Goal: Task Accomplishment & Management: Complete application form

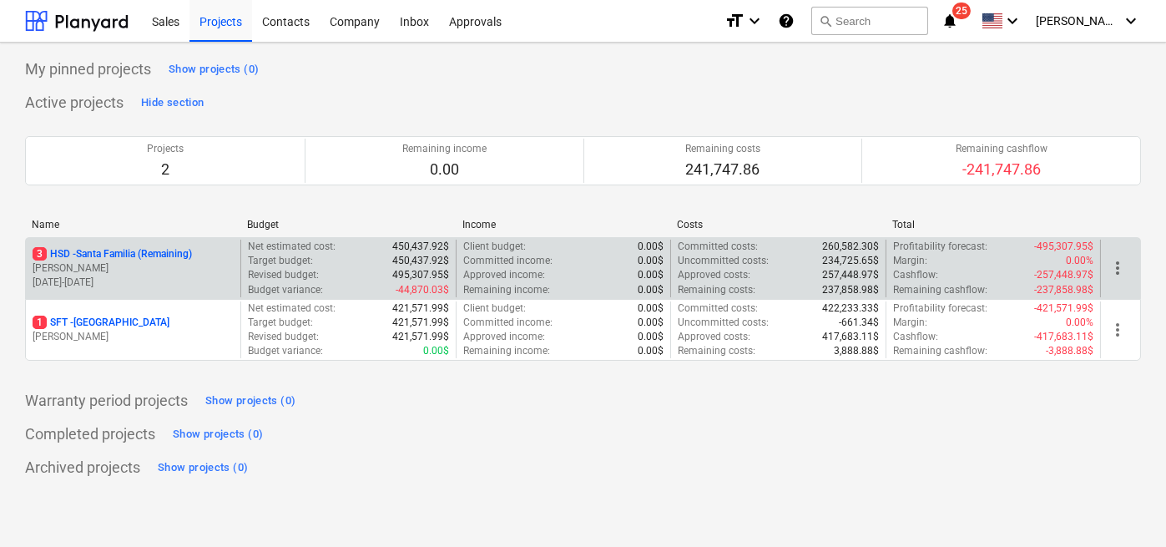
click at [179, 263] on p "[PERSON_NAME]" at bounding box center [133, 268] width 201 height 14
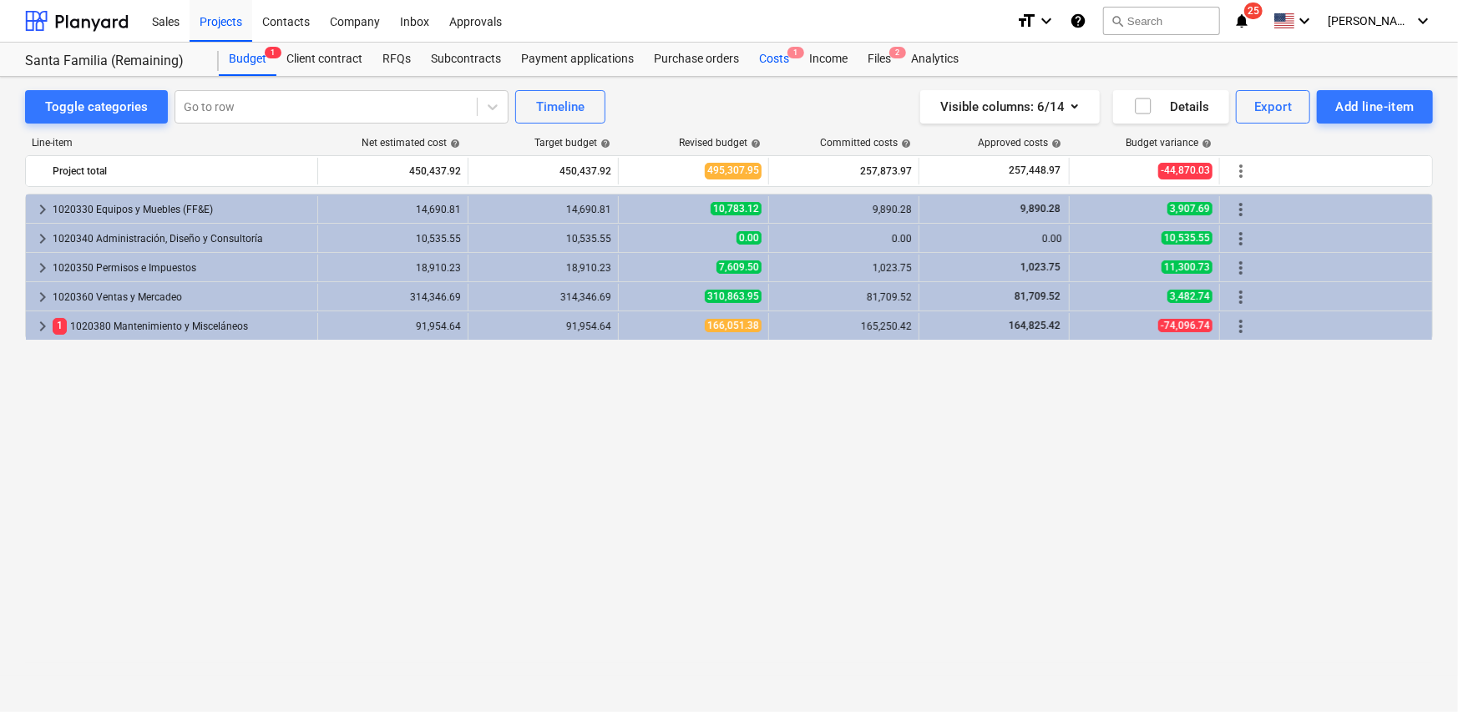
click at [774, 66] on div "Costs 1" at bounding box center [774, 59] width 50 height 33
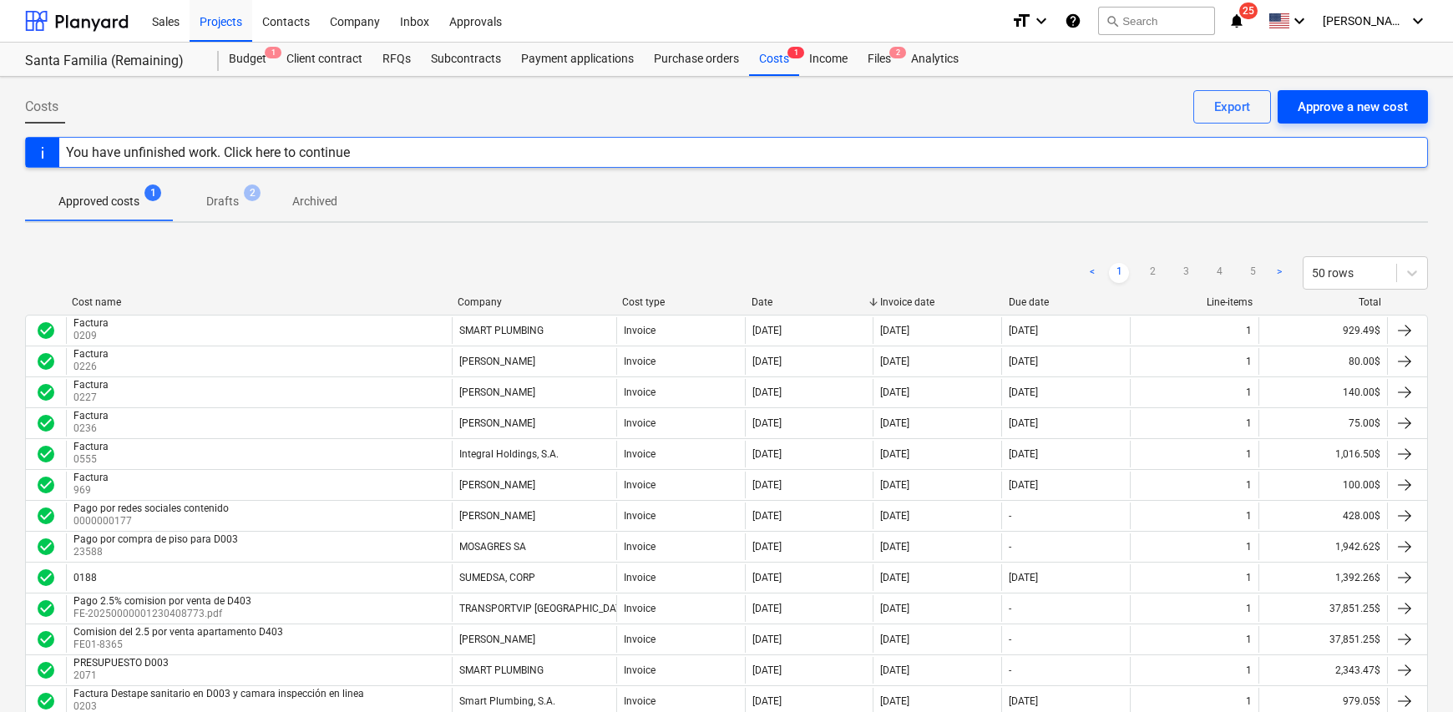
click at [1160, 103] on div "Approve a new cost" at bounding box center [1352, 107] width 110 height 22
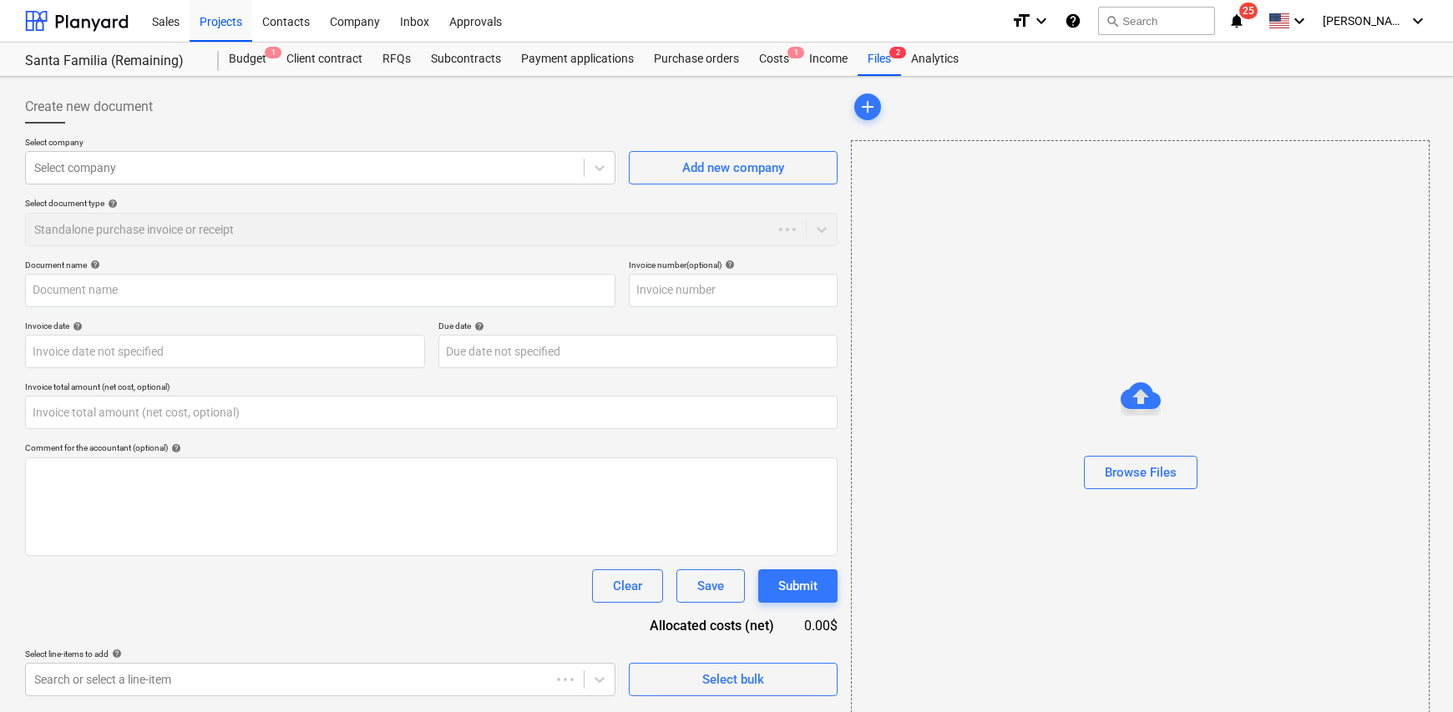
type input "0.00"
click at [124, 171] on div at bounding box center [304, 167] width 541 height 17
click at [200, 173] on div at bounding box center [304, 167] width 541 height 17
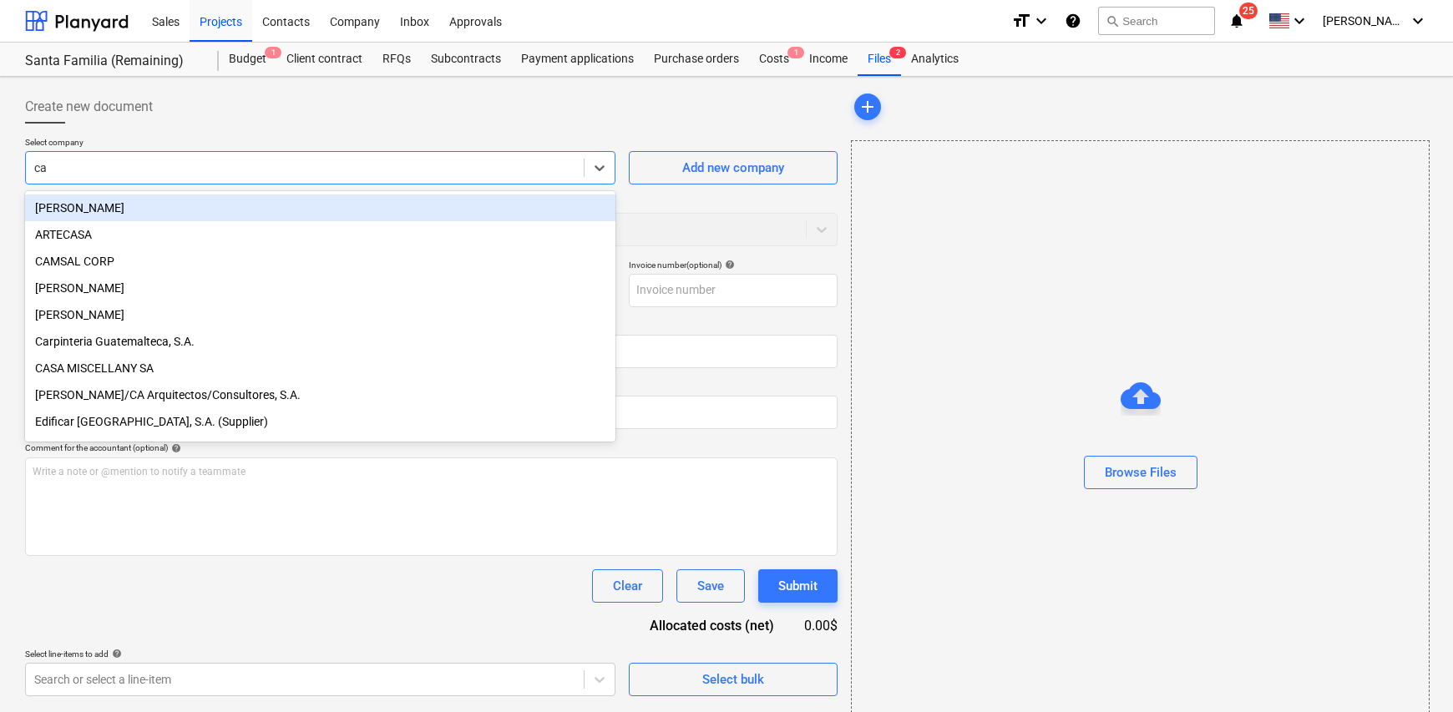
type input "car"
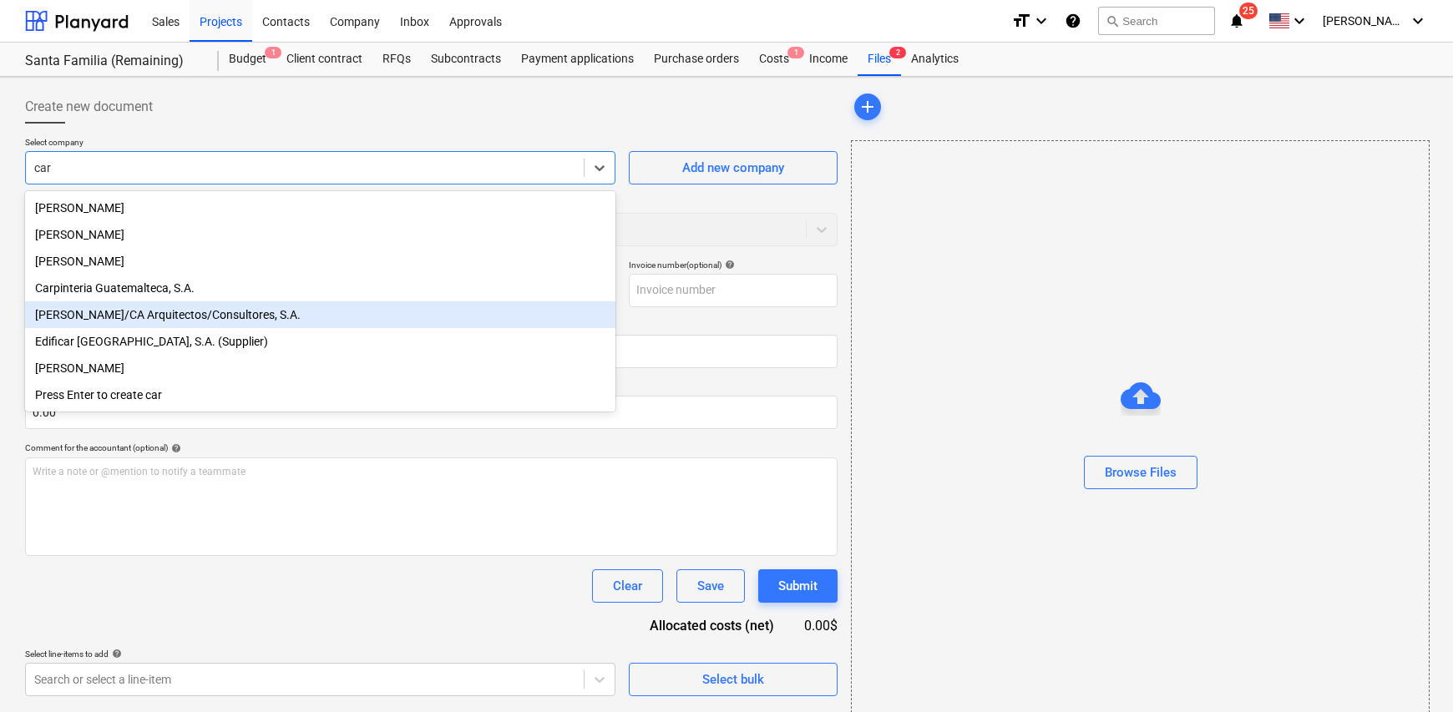
click at [189, 321] on div "[PERSON_NAME]/CA Arquitectos/Consultores, S.A." at bounding box center [320, 314] width 590 height 27
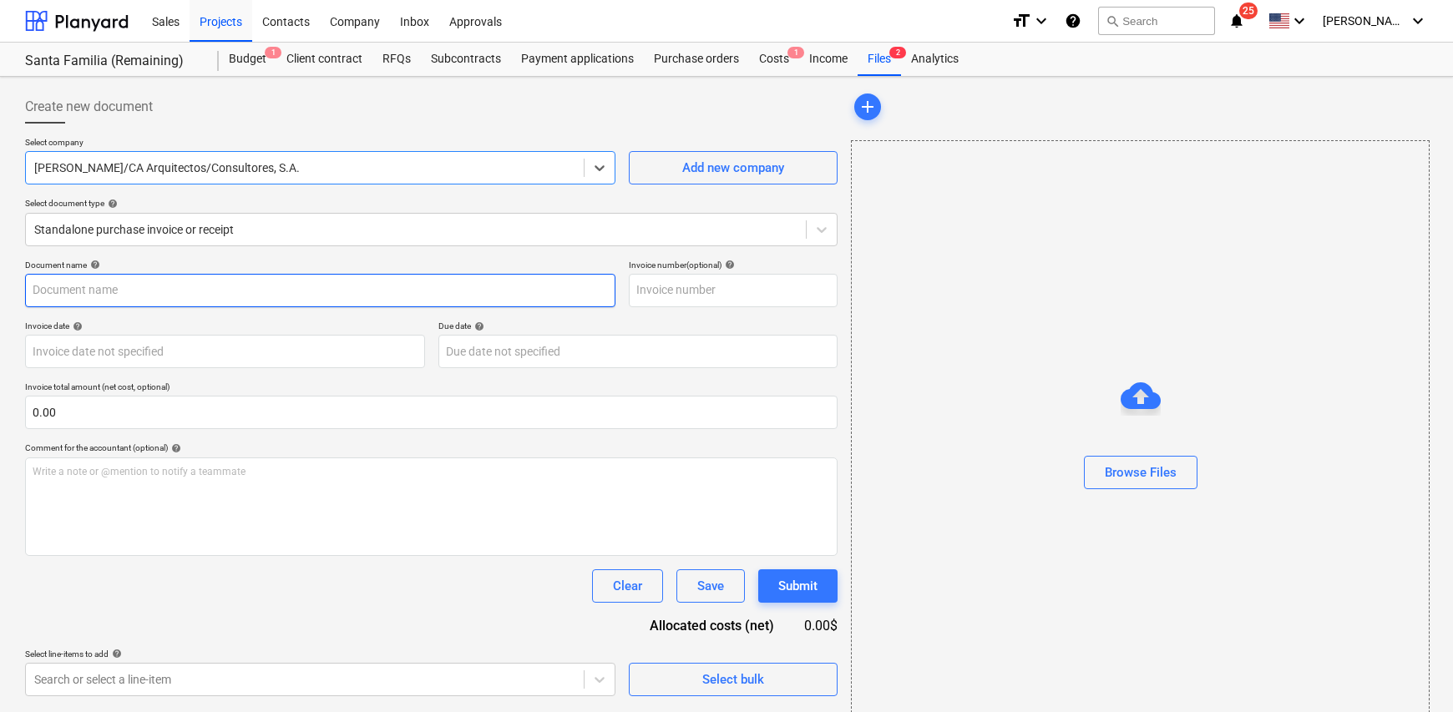
click at [125, 289] on input "text" at bounding box center [320, 290] width 590 height 33
click at [746, 296] on input "text" at bounding box center [733, 290] width 209 height 33
drag, startPoint x: 132, startPoint y: 294, endPoint x: -50, endPoint y: 291, distance: 182.0
click at [0, 291] on html "Sales Projects Contacts Company Inbox Approvals format_size keyboard_arrow_down…" at bounding box center [726, 356] width 1453 height 712
type input "Fatura"
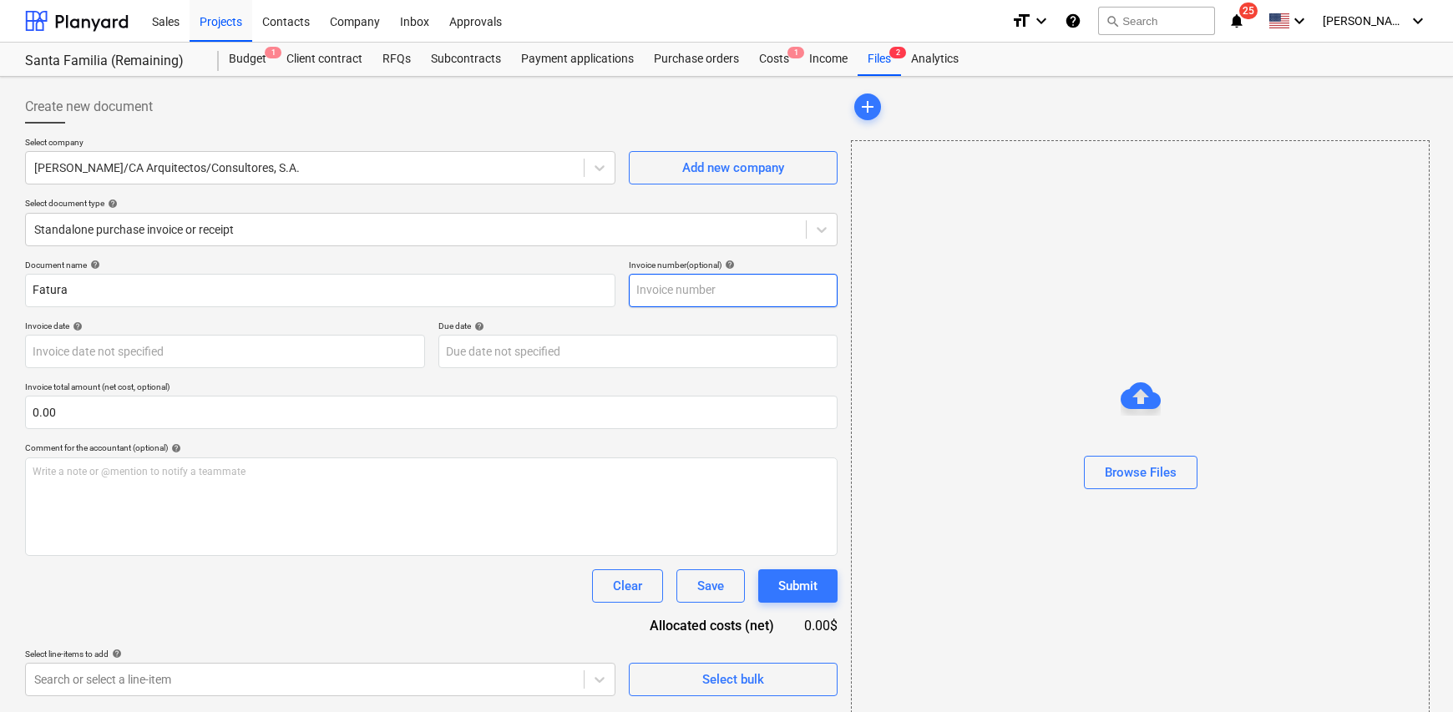
click at [670, 281] on input "text" at bounding box center [733, 290] width 209 height 33
type input "0157"
click at [163, 344] on body "Sales Projects Contacts Company Inbox Approvals format_size keyboard_arrow_down…" at bounding box center [726, 356] width 1453 height 712
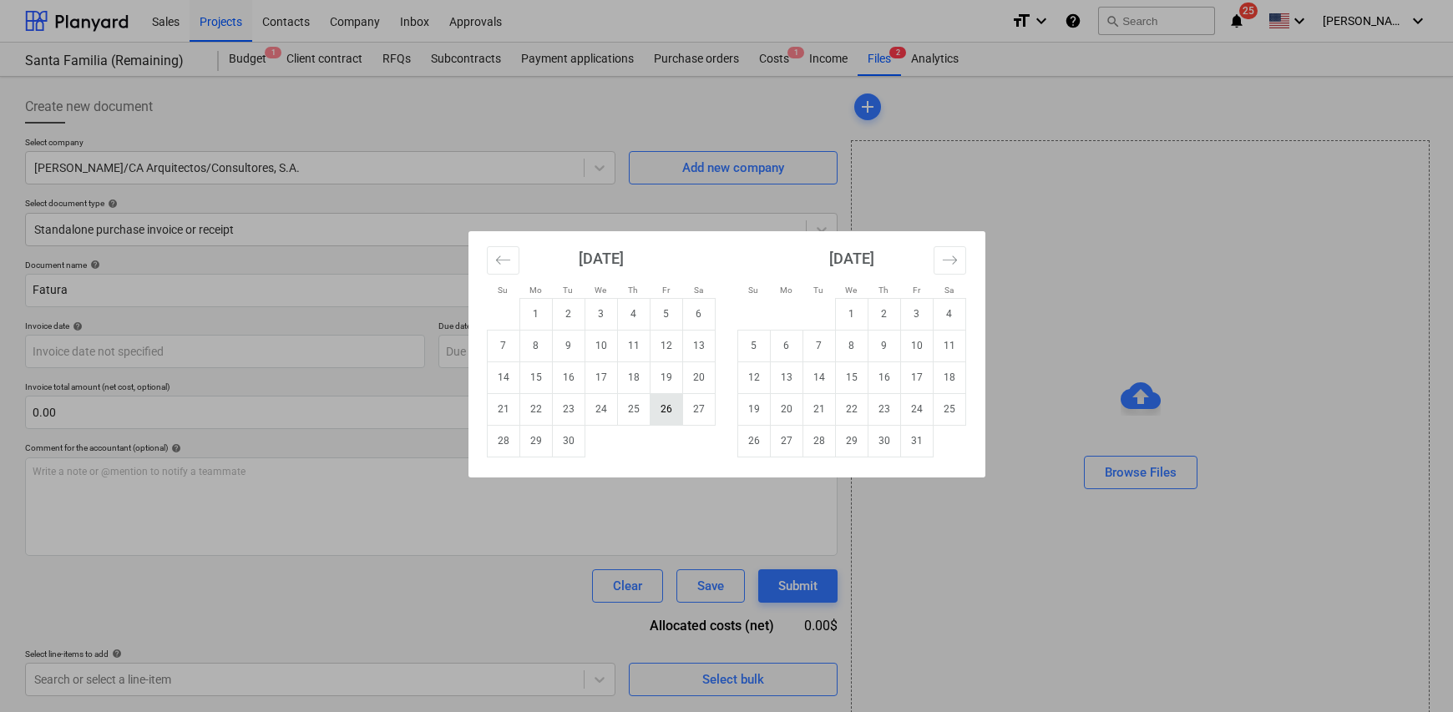
click at [666, 412] on td "26" at bounding box center [666, 409] width 33 height 32
type input "[DATE]"
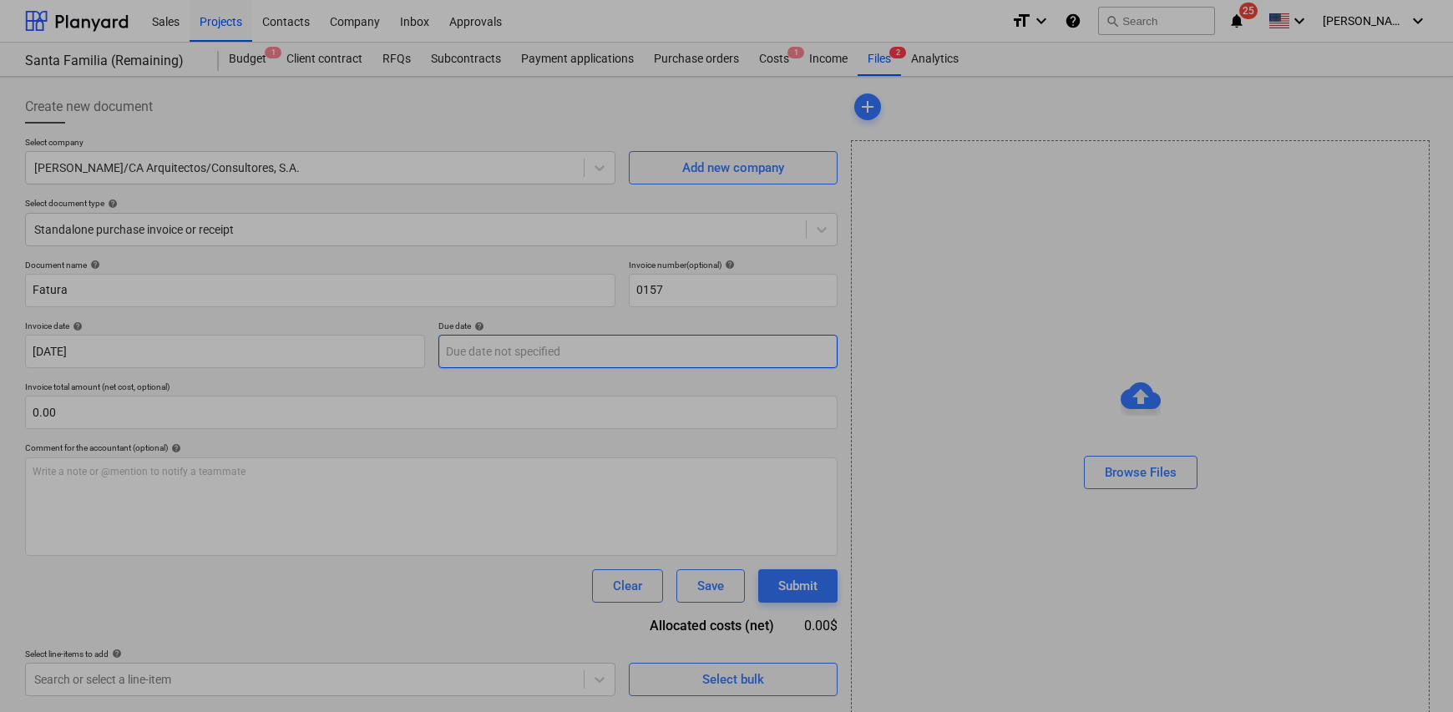
click at [518, 349] on body "Sales Projects Contacts Company Inbox Approvals format_size keyboard_arrow_down…" at bounding box center [726, 356] width 1453 height 712
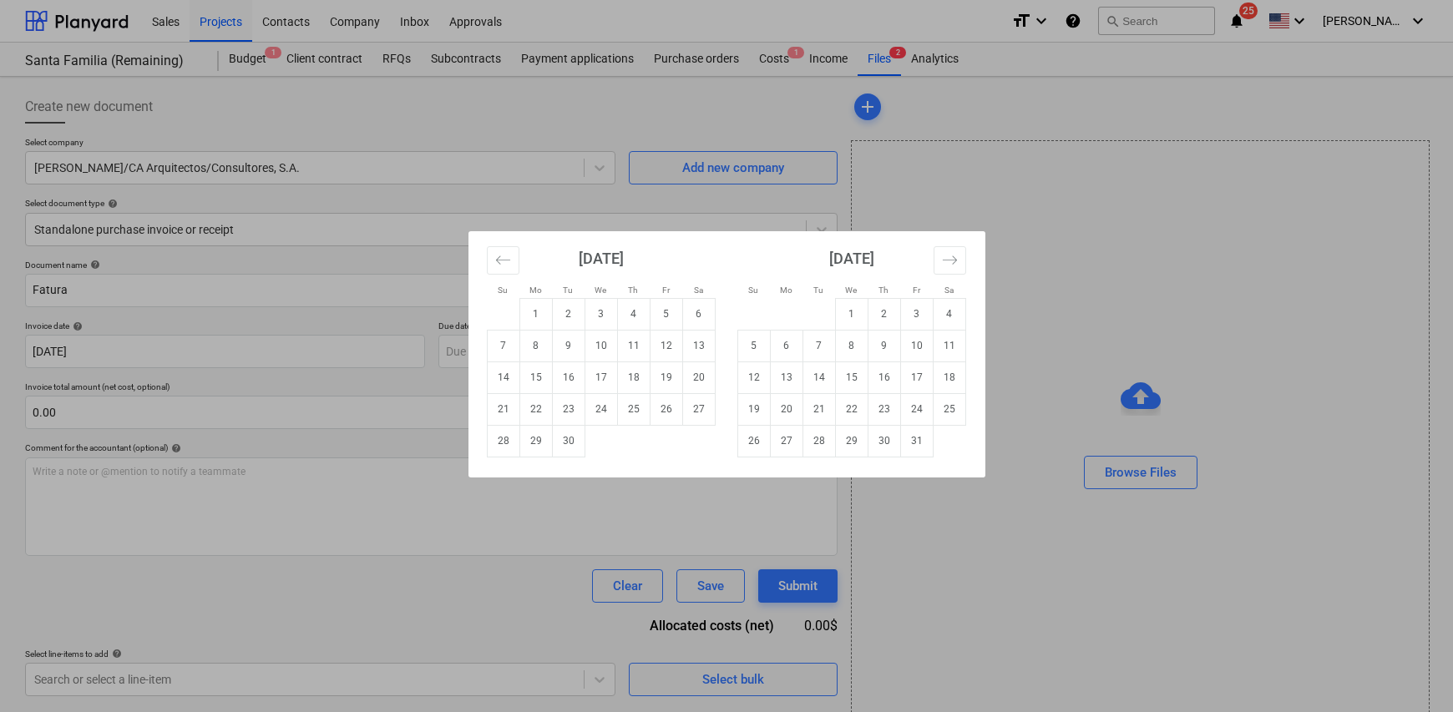
click at [571, 445] on td "30" at bounding box center [568, 441] width 33 height 32
type input "[DATE]"
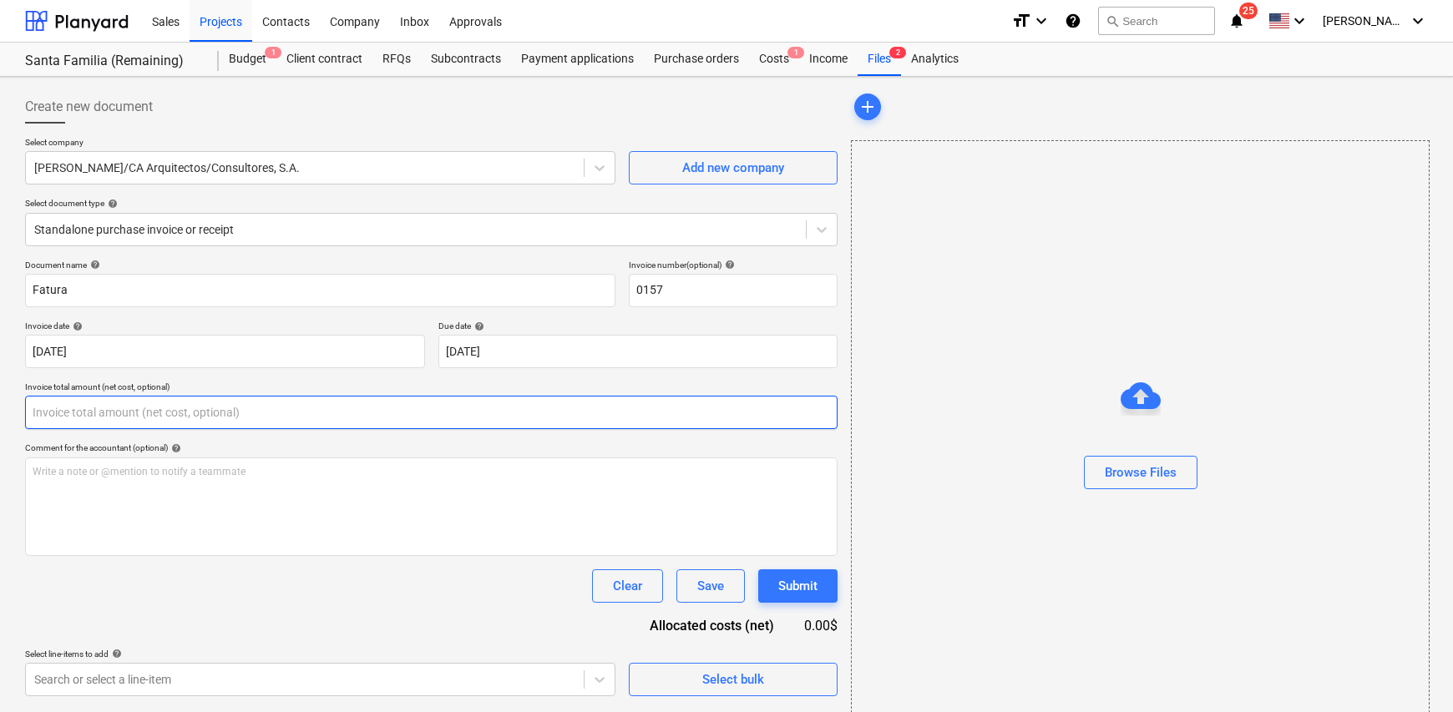
click at [186, 416] on input "text" at bounding box center [431, 412] width 812 height 33
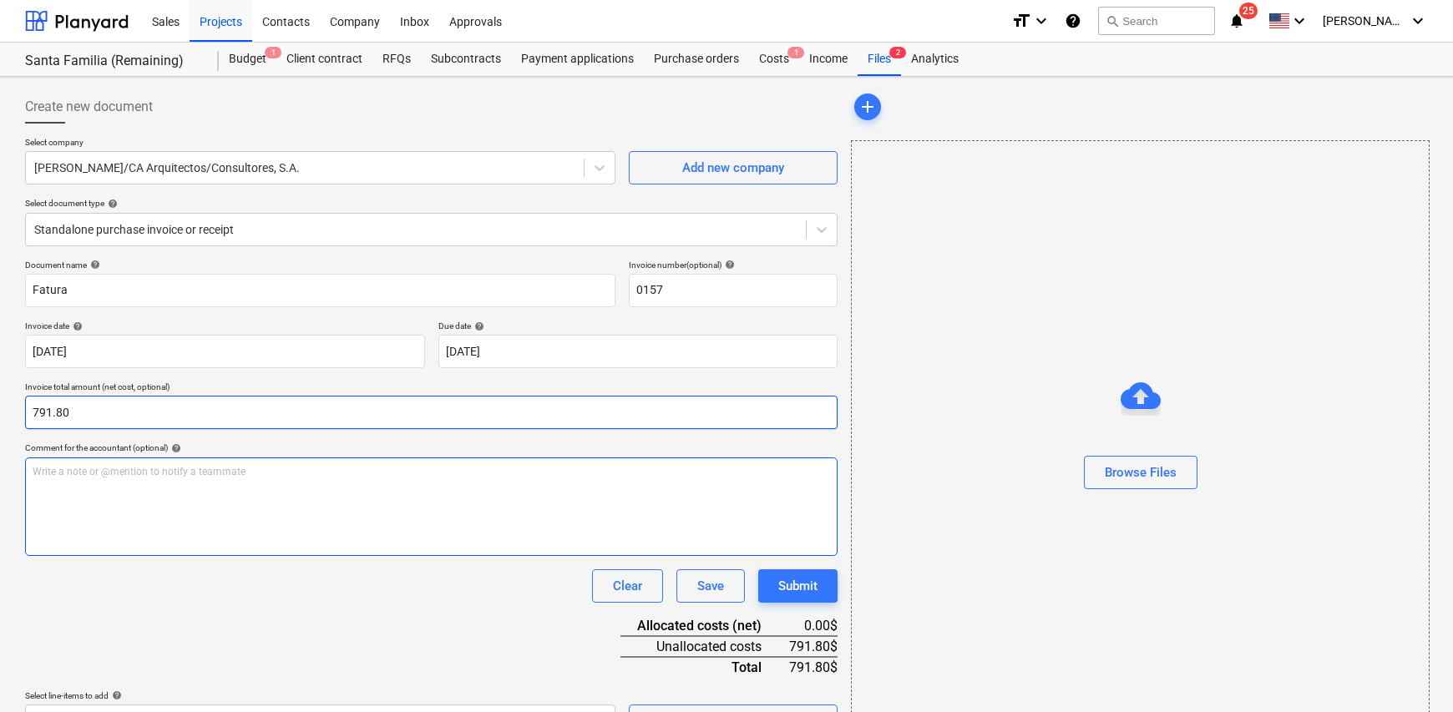
type input "791.80"
click at [139, 481] on div "Write a note or @mention to notify a teammate [PERSON_NAME]" at bounding box center [431, 507] width 812 height 99
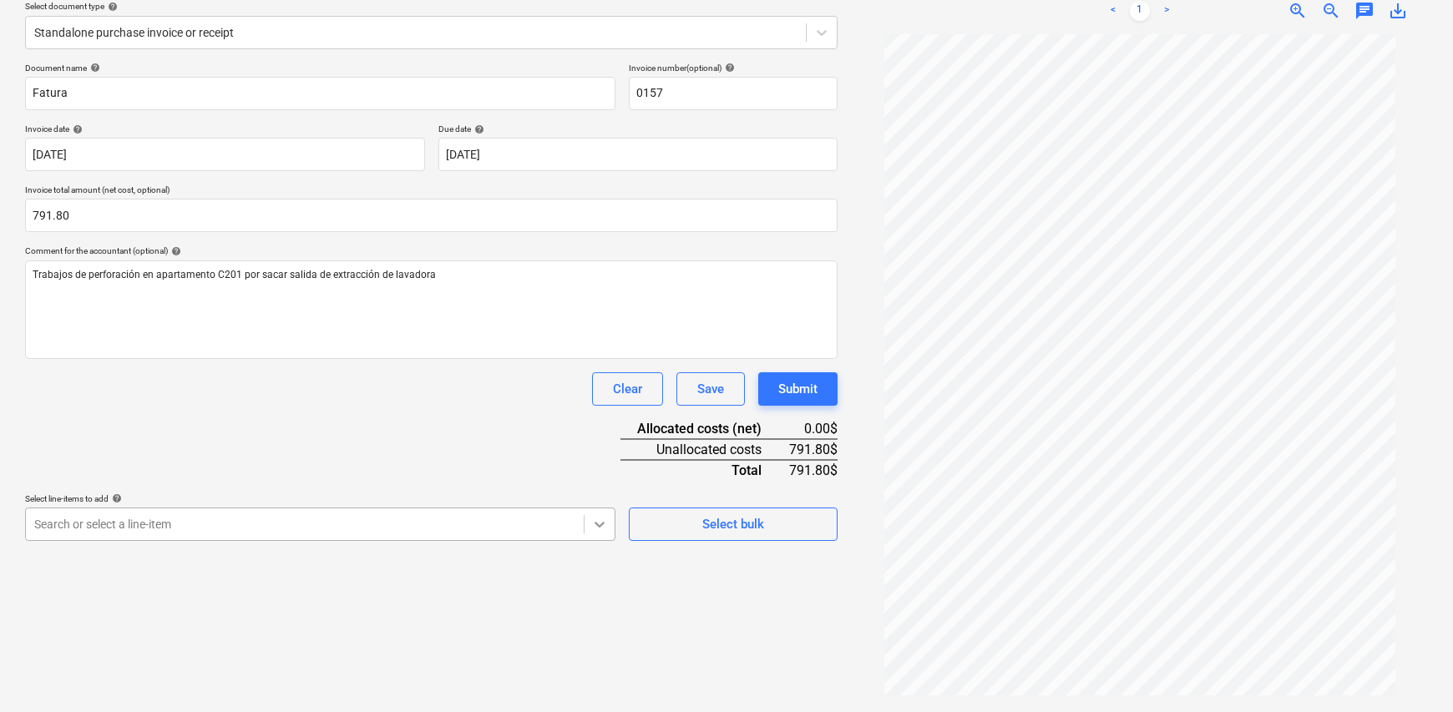
scroll to position [283, 0]
click at [601, 514] on body "Sales Projects Contacts Company Inbox Approvals format_size keyboard_arrow_down…" at bounding box center [726, 158] width 1453 height 712
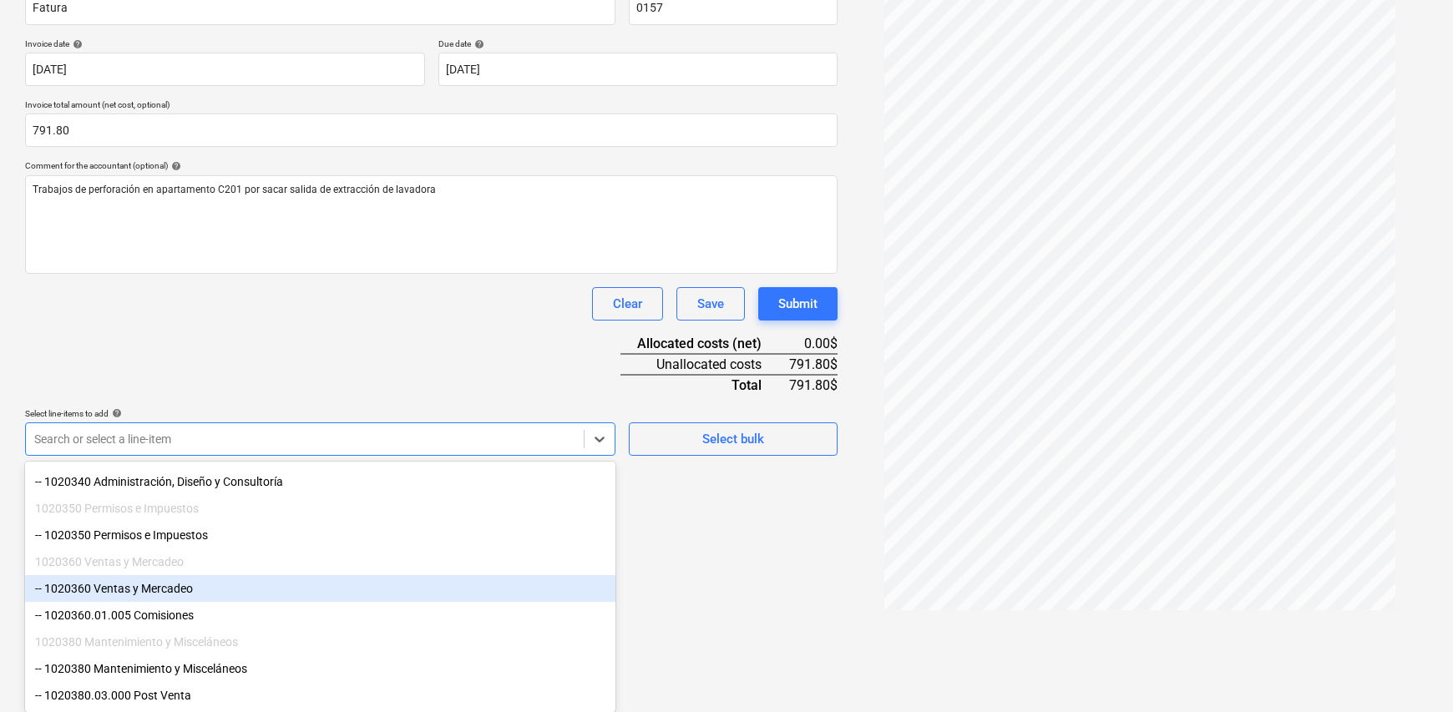
scroll to position [172, 0]
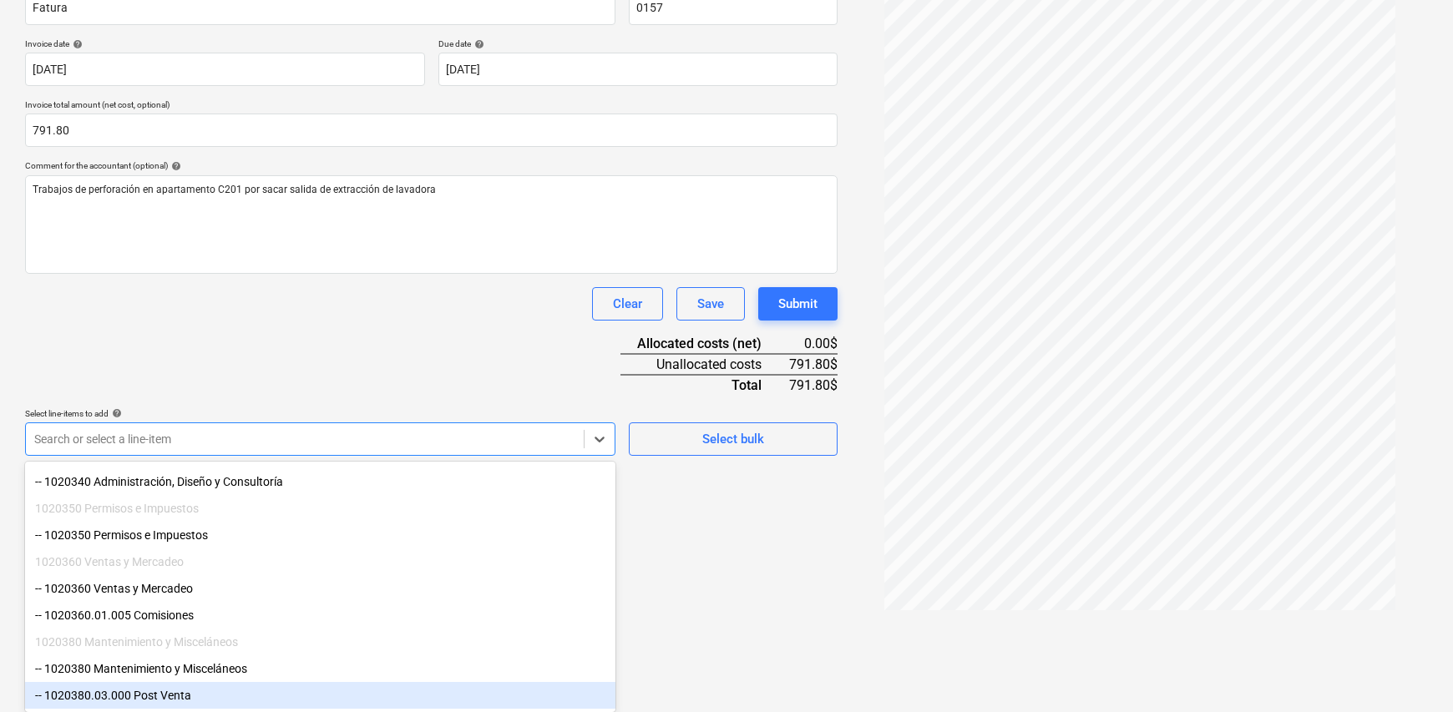
click at [230, 546] on div "-- 1020380.03.000 Post Venta" at bounding box center [320, 695] width 590 height 27
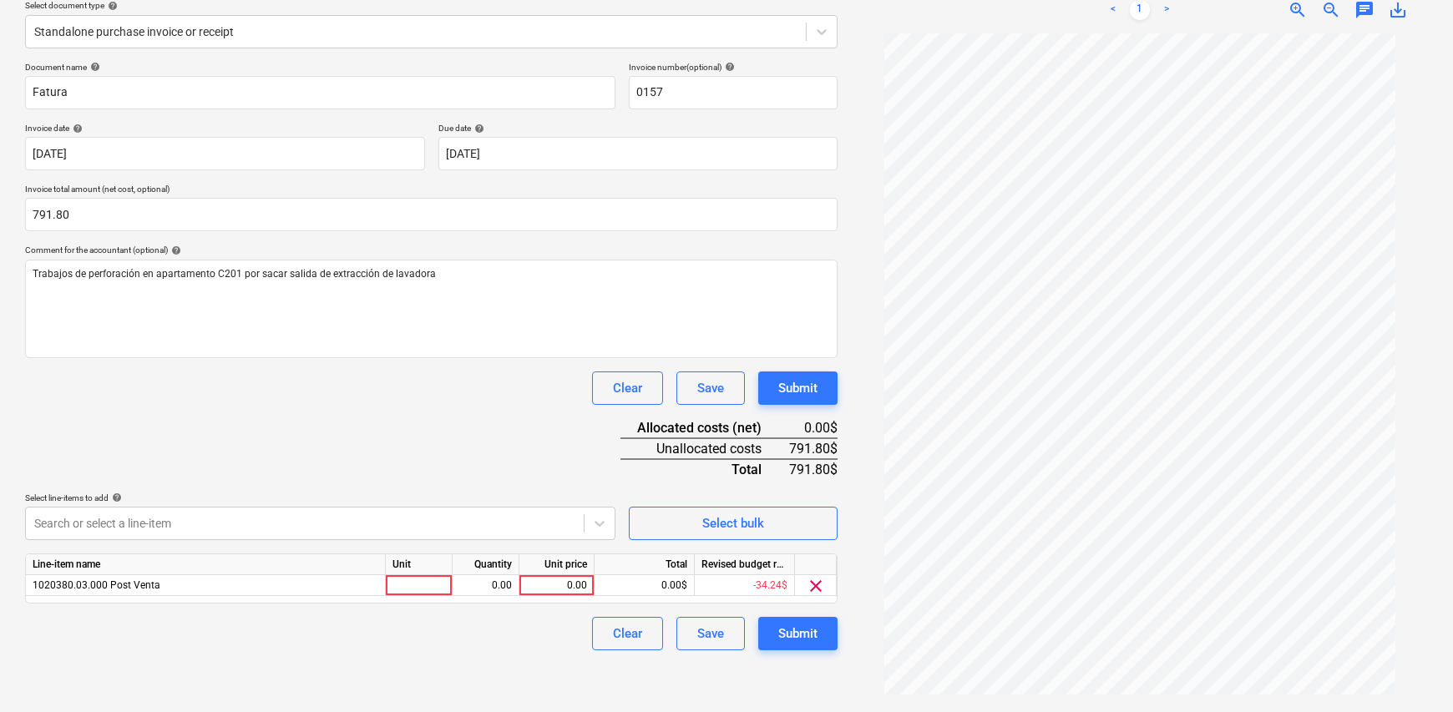
click at [739, 514] on html "Sales Projects Contacts Company Inbox Approvals format_size keyboard_arrow_down…" at bounding box center [726, 158] width 1453 height 712
click at [411, 546] on div at bounding box center [419, 586] width 67 height 21
click at [457, 546] on div "0.00" at bounding box center [486, 586] width 67 height 21
click at [436, 546] on div at bounding box center [419, 586] width 67 height 21
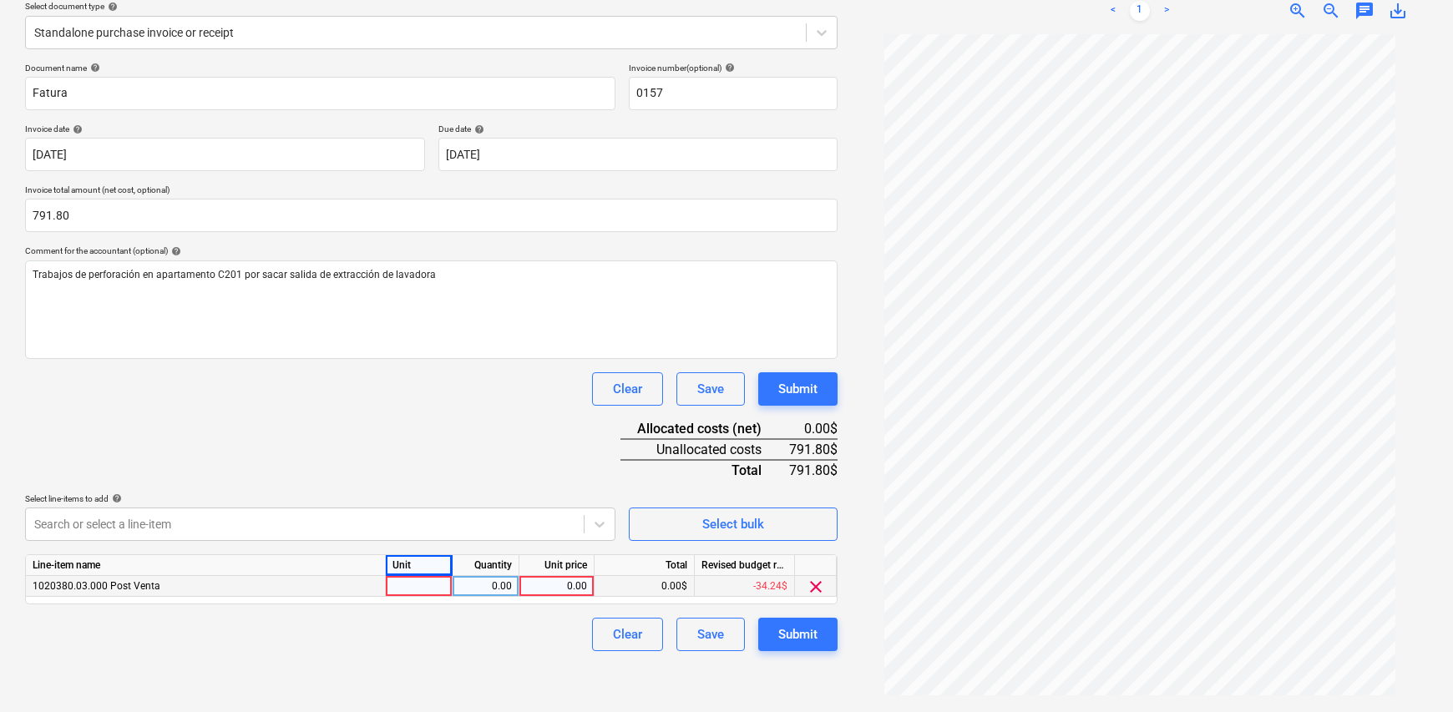
click at [484, 546] on div "0.00" at bounding box center [485, 586] width 53 height 21
click at [427, 546] on div at bounding box center [419, 586] width 67 height 21
click at [425, 546] on input at bounding box center [419, 586] width 66 height 20
click at [495, 546] on div "0.00" at bounding box center [485, 586] width 53 height 21
type input "1"
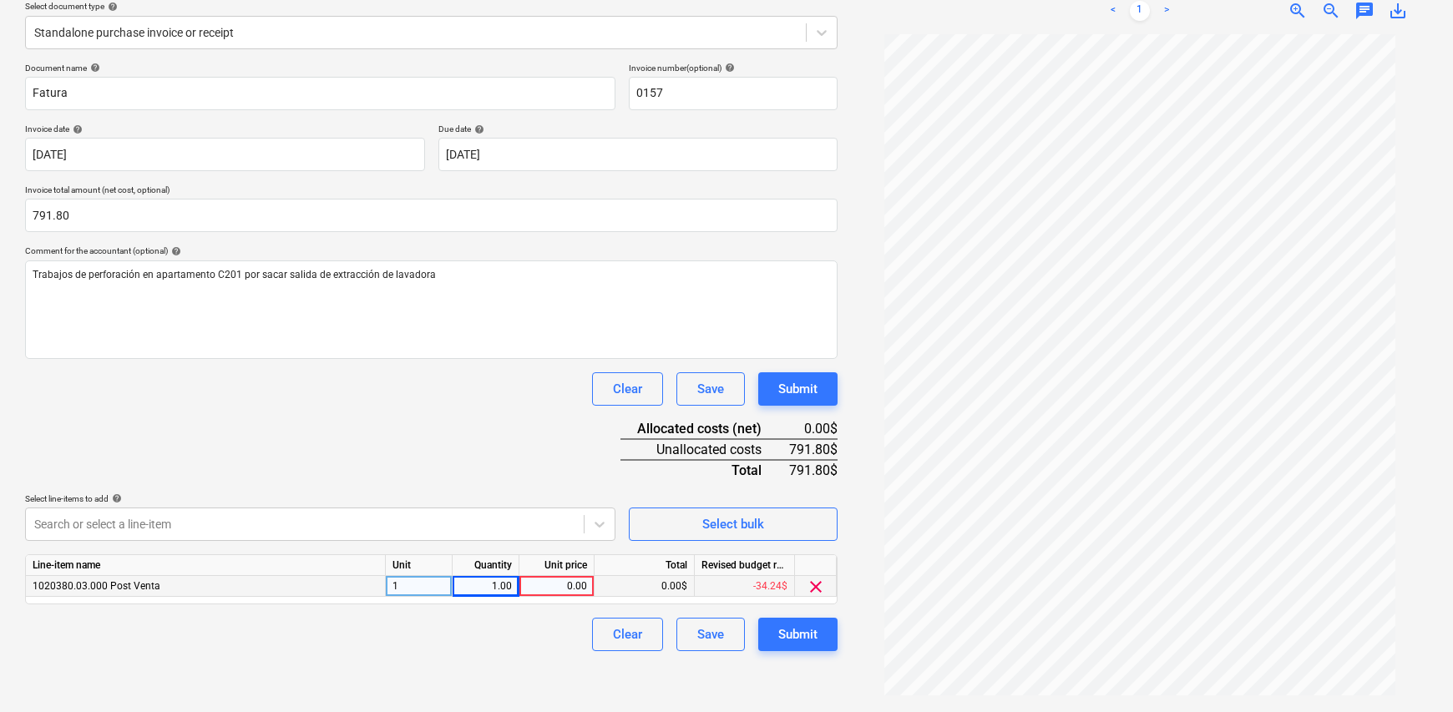
click at [565, 546] on div "0.00" at bounding box center [556, 586] width 61 height 21
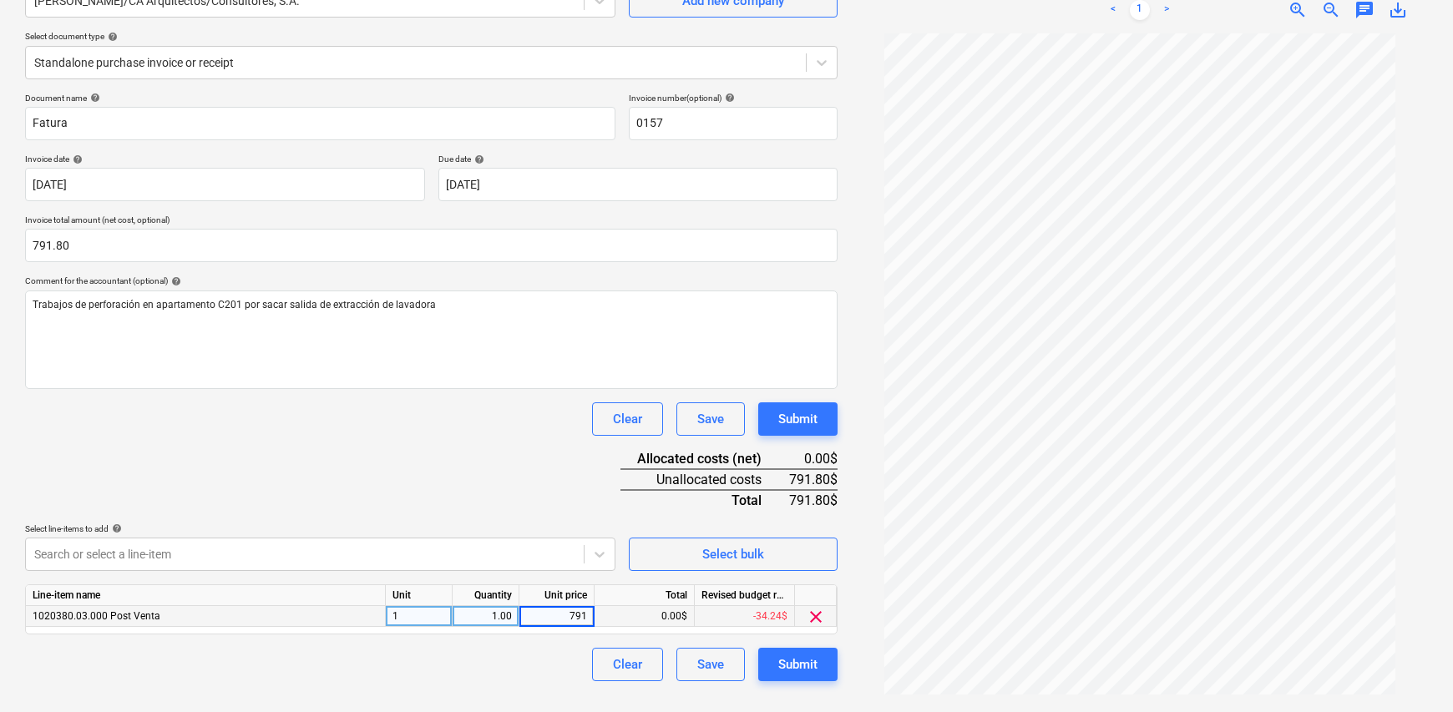
scroll to position [167, 0]
type input "791.80"
click at [484, 546] on div "Clear Save Submit" at bounding box center [431, 664] width 812 height 33
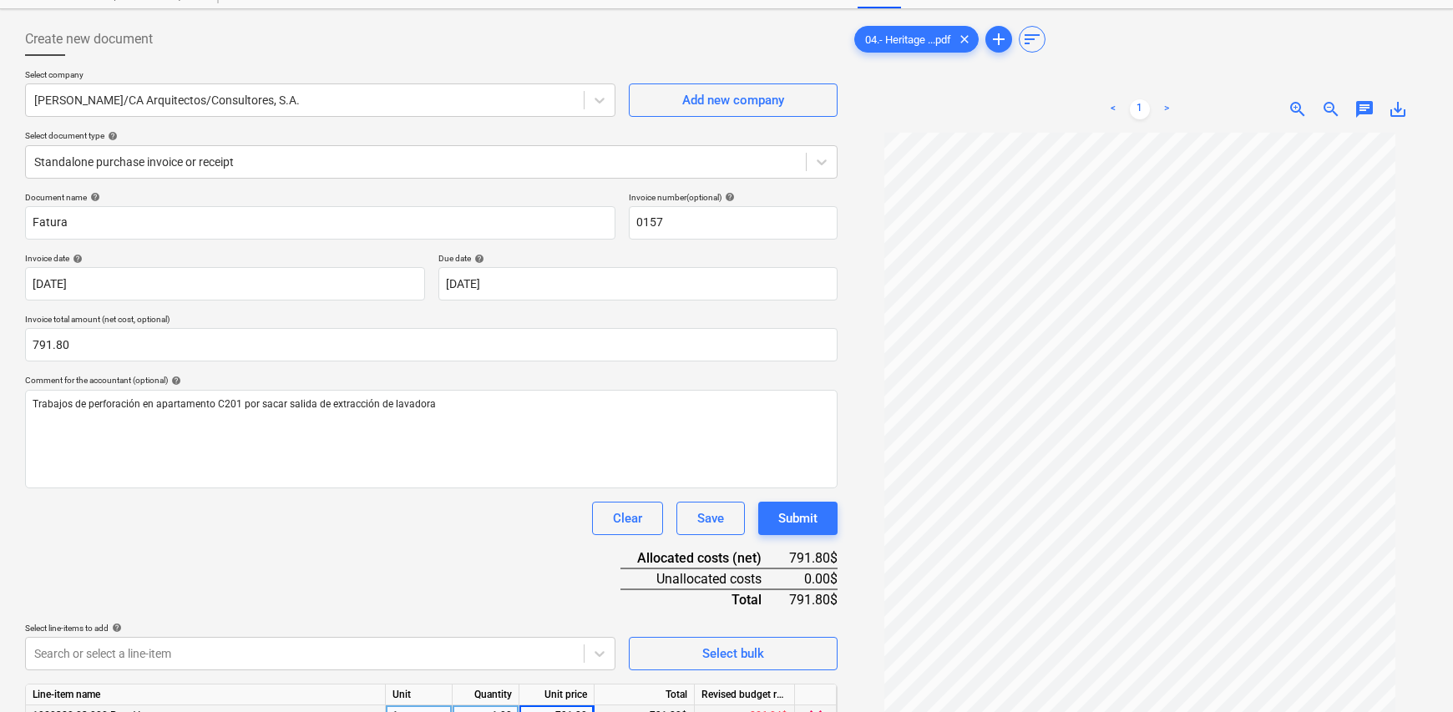
scroll to position [0, 0]
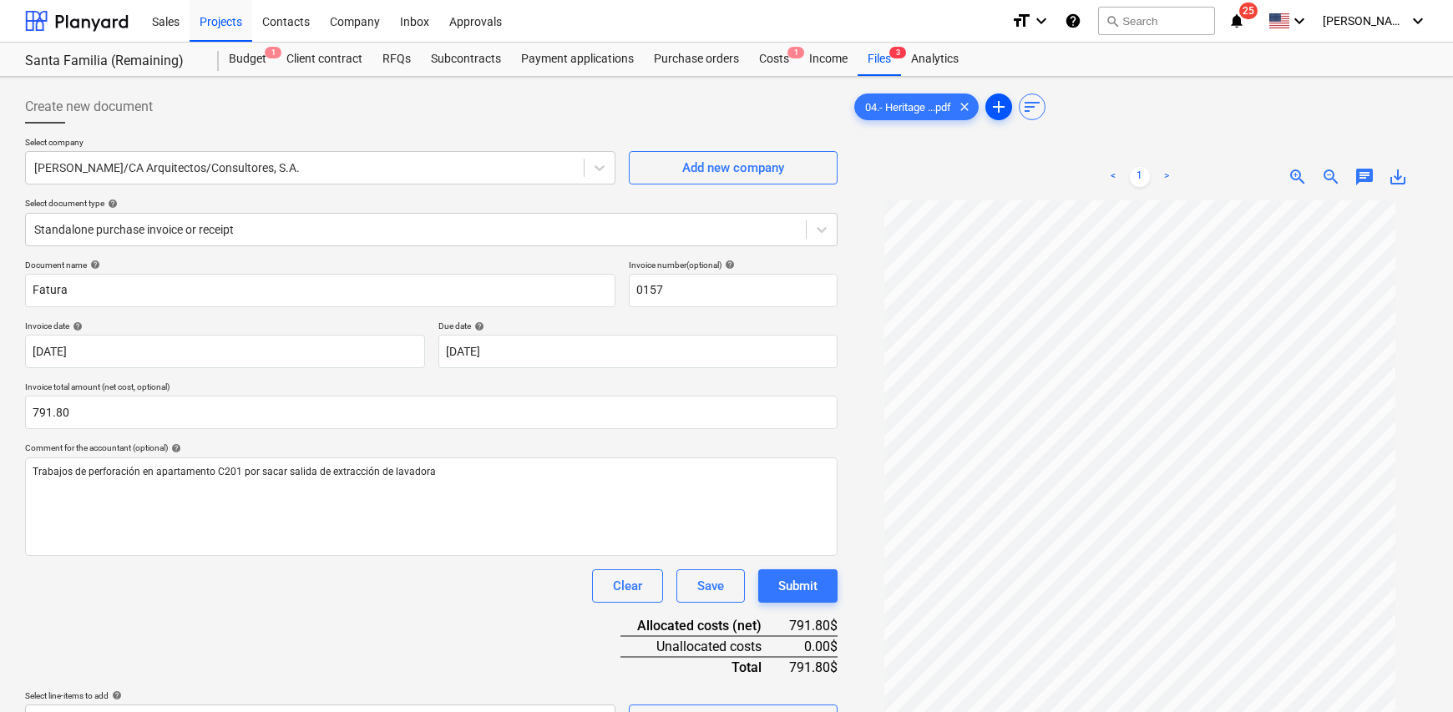
click at [1002, 111] on span "add" at bounding box center [999, 107] width 20 height 20
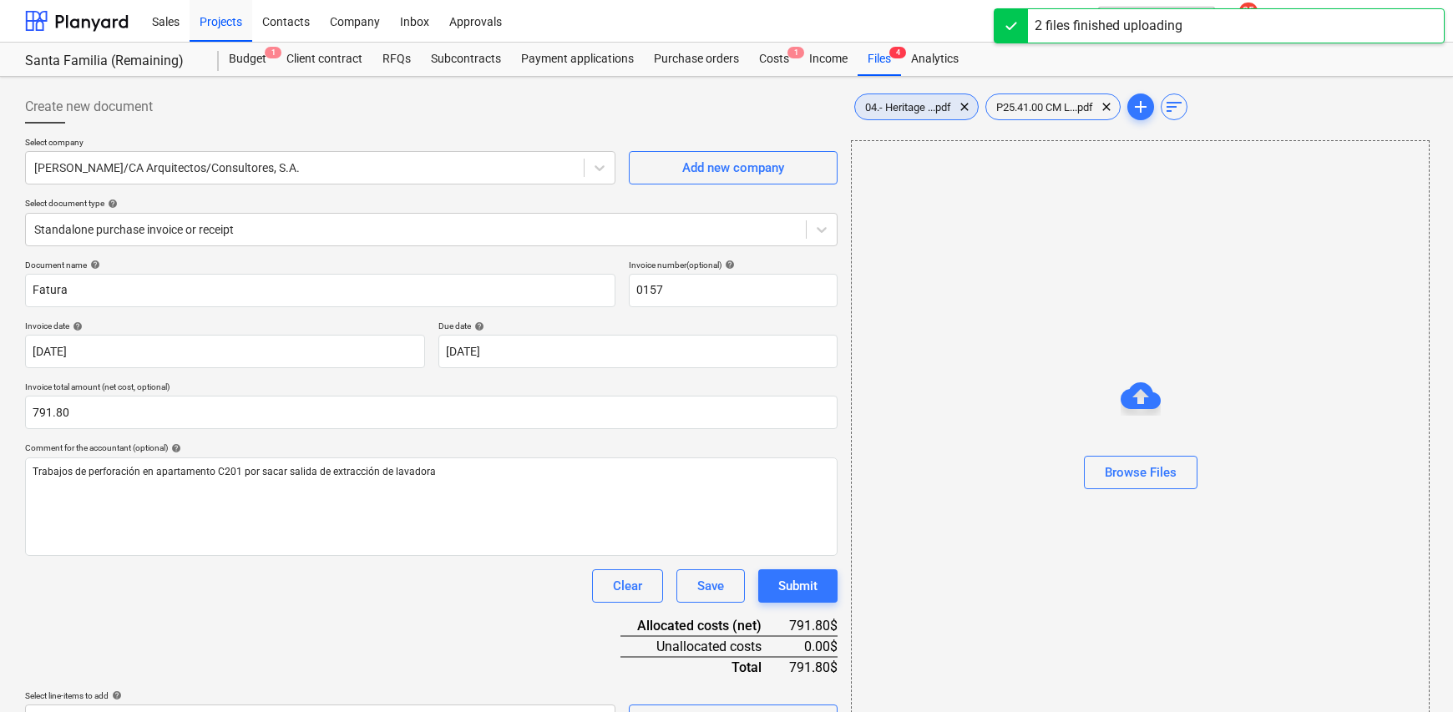
click at [921, 110] on span "04.- Heritage ...pdf" at bounding box center [908, 107] width 106 height 13
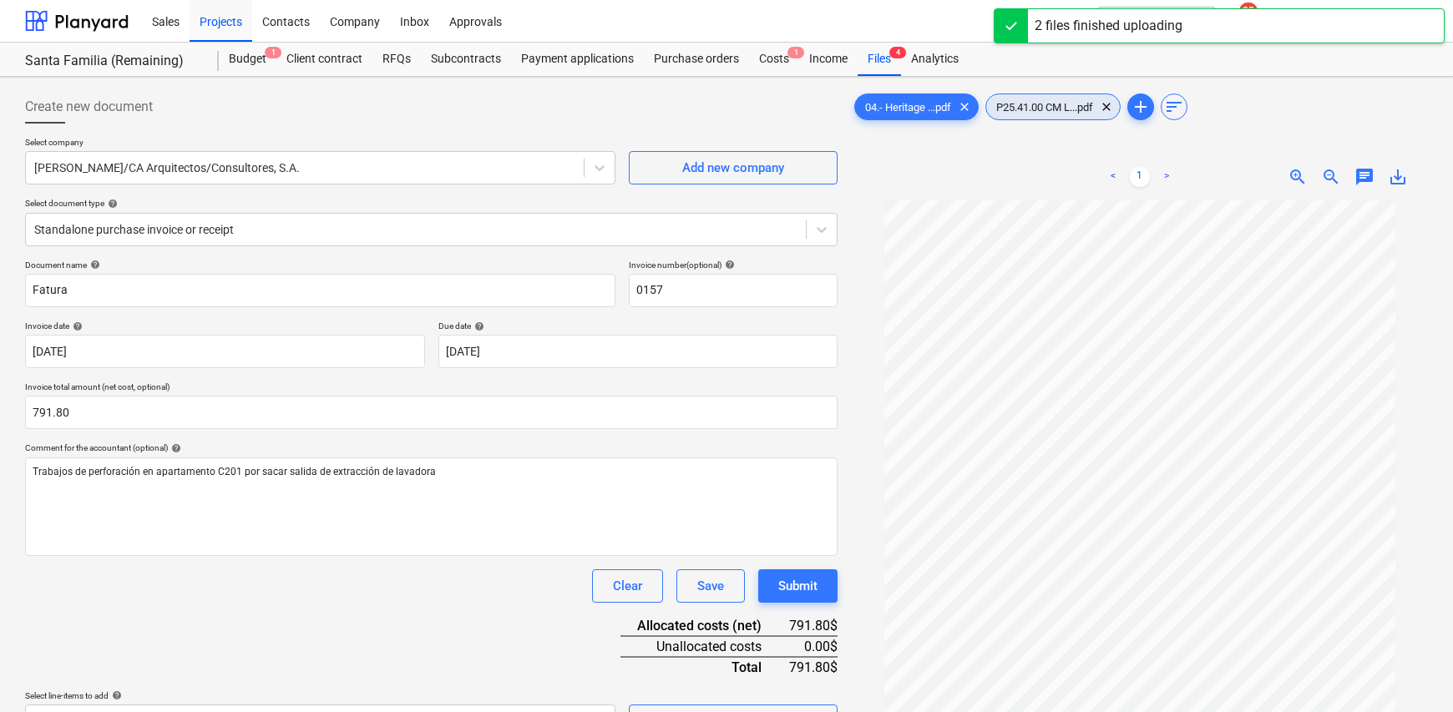
click at [1053, 107] on span "P25.41.00 CM L...pdf" at bounding box center [1044, 107] width 117 height 13
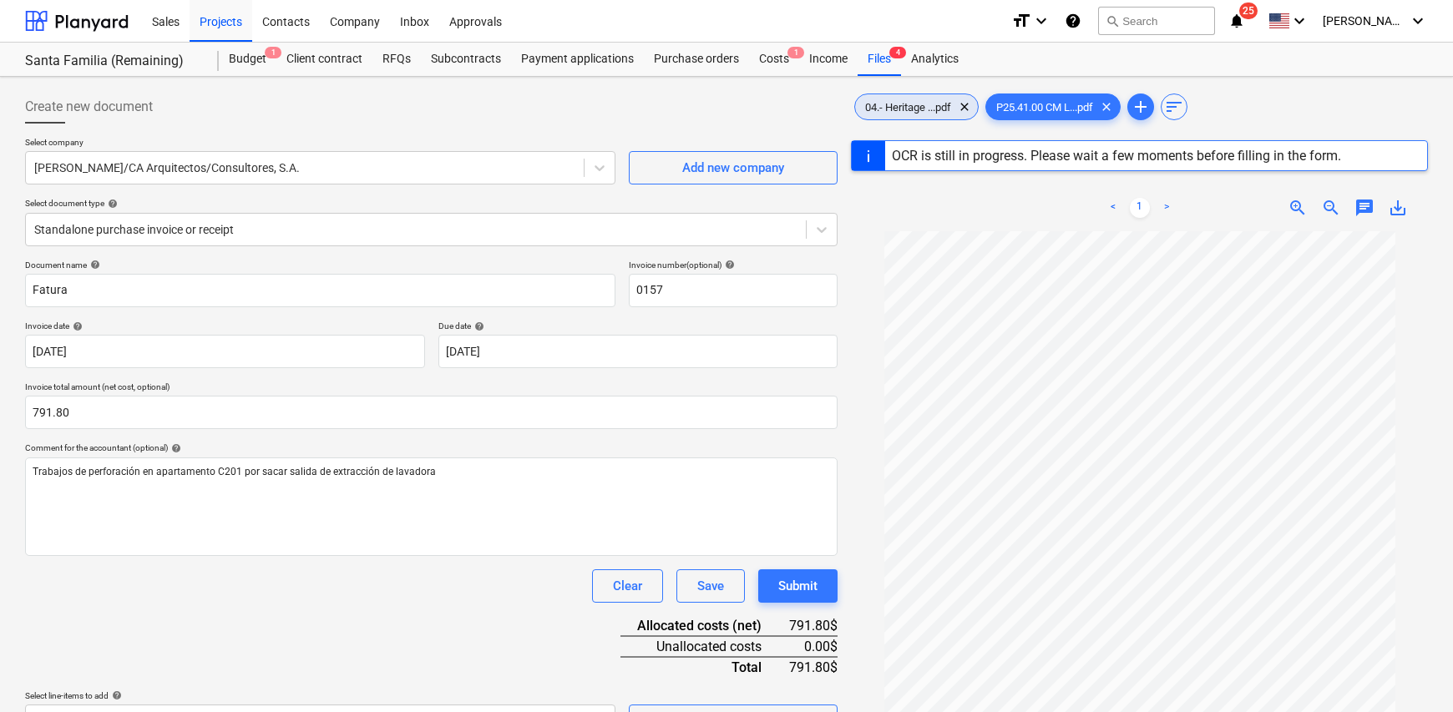
click at [914, 109] on span "04.- Heritage ...pdf" at bounding box center [908, 107] width 106 height 13
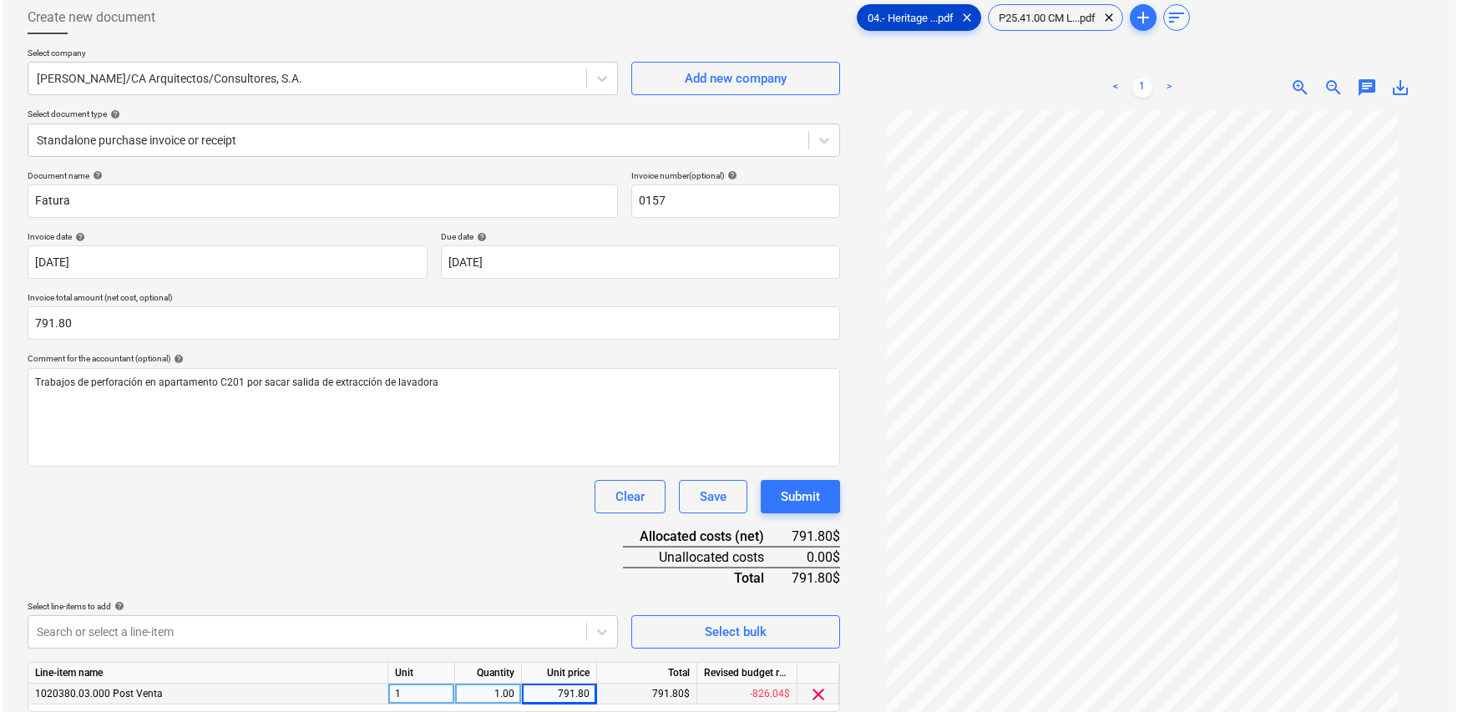
scroll to position [167, 0]
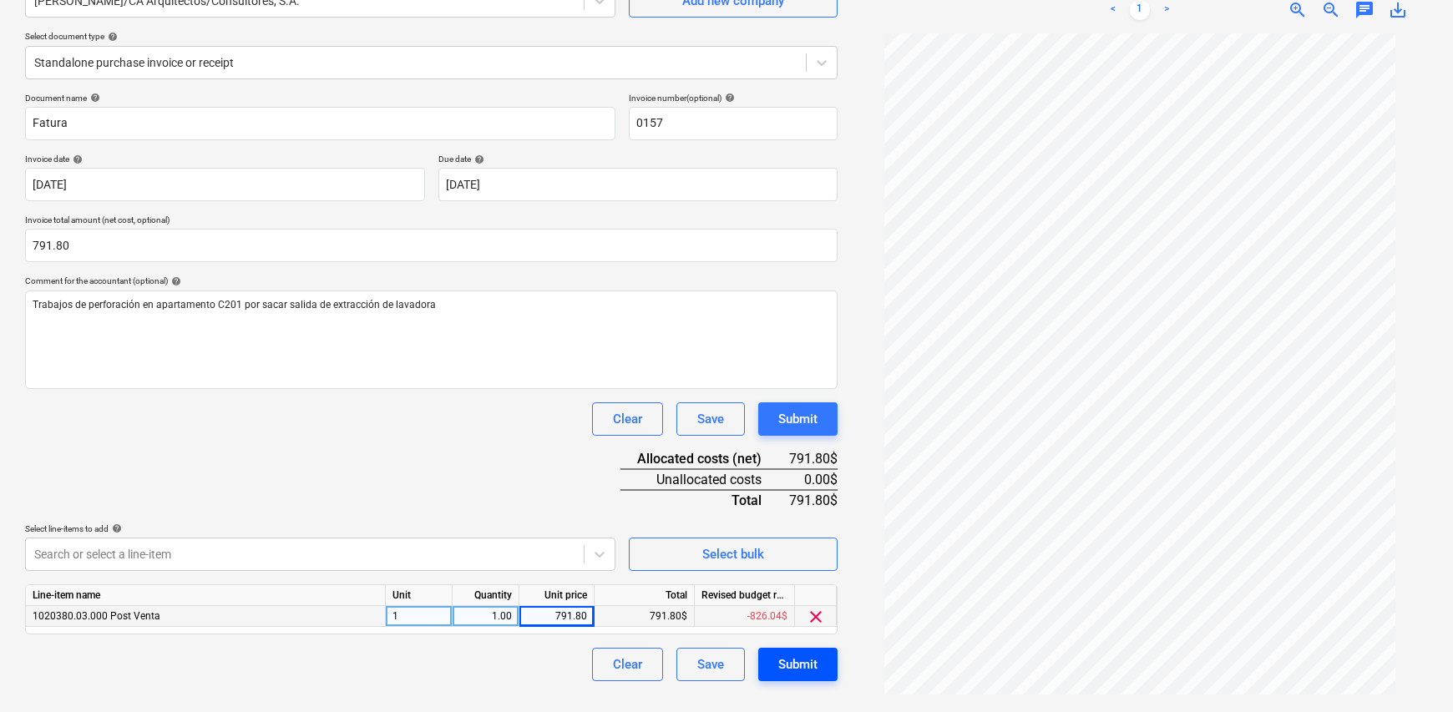
click at [801, 546] on div "Submit" at bounding box center [797, 665] width 39 height 22
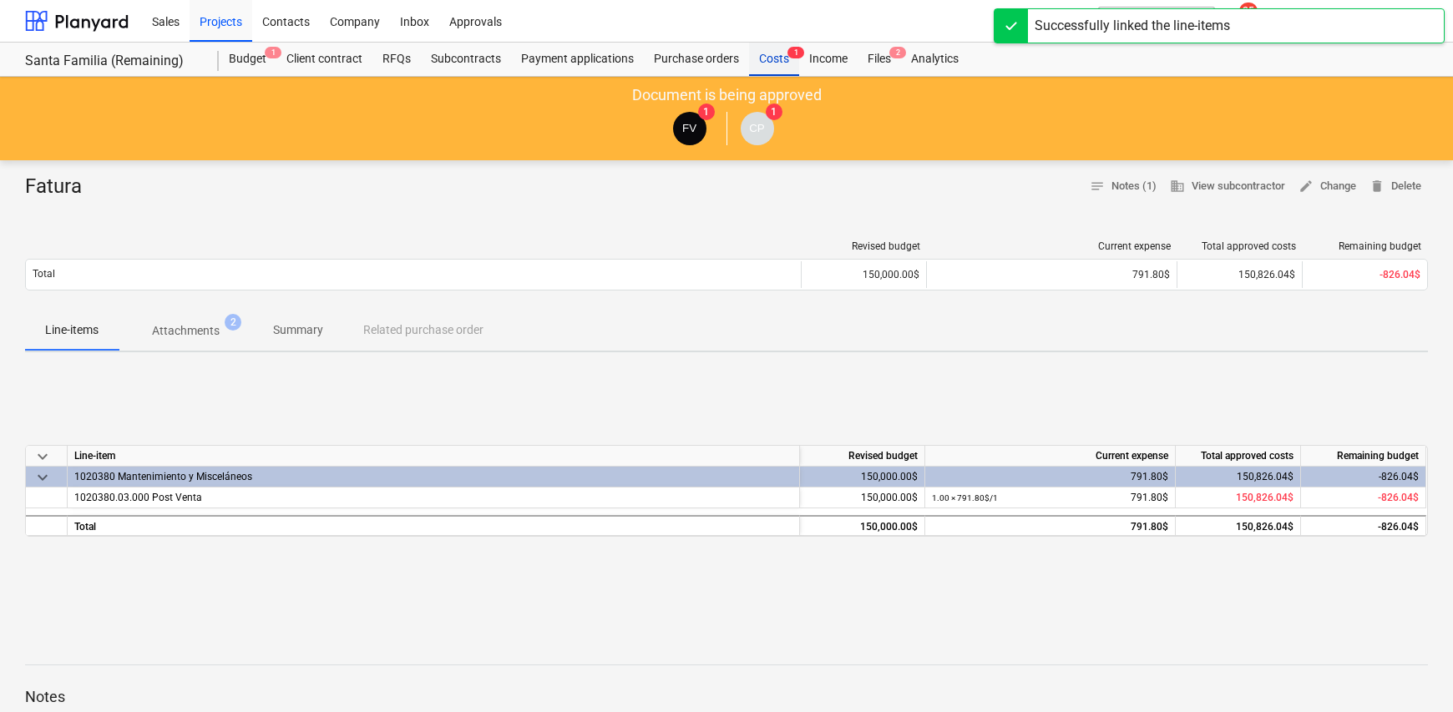
click at [771, 57] on div "Costs 1" at bounding box center [774, 59] width 50 height 33
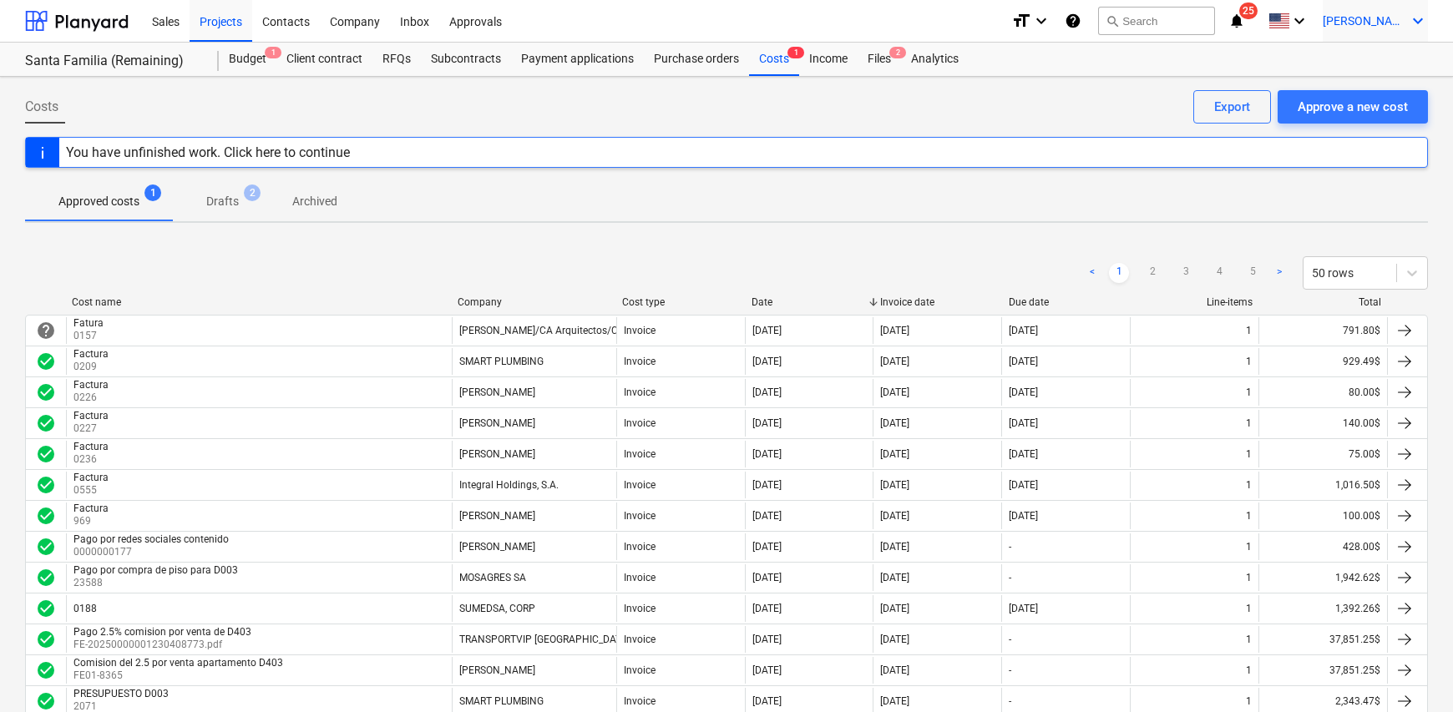
click at [1160, 18] on div "[PERSON_NAME] keyboard_arrow_down" at bounding box center [1374, 21] width 105 height 42
click at [1160, 99] on div "Log out" at bounding box center [1377, 91] width 100 height 27
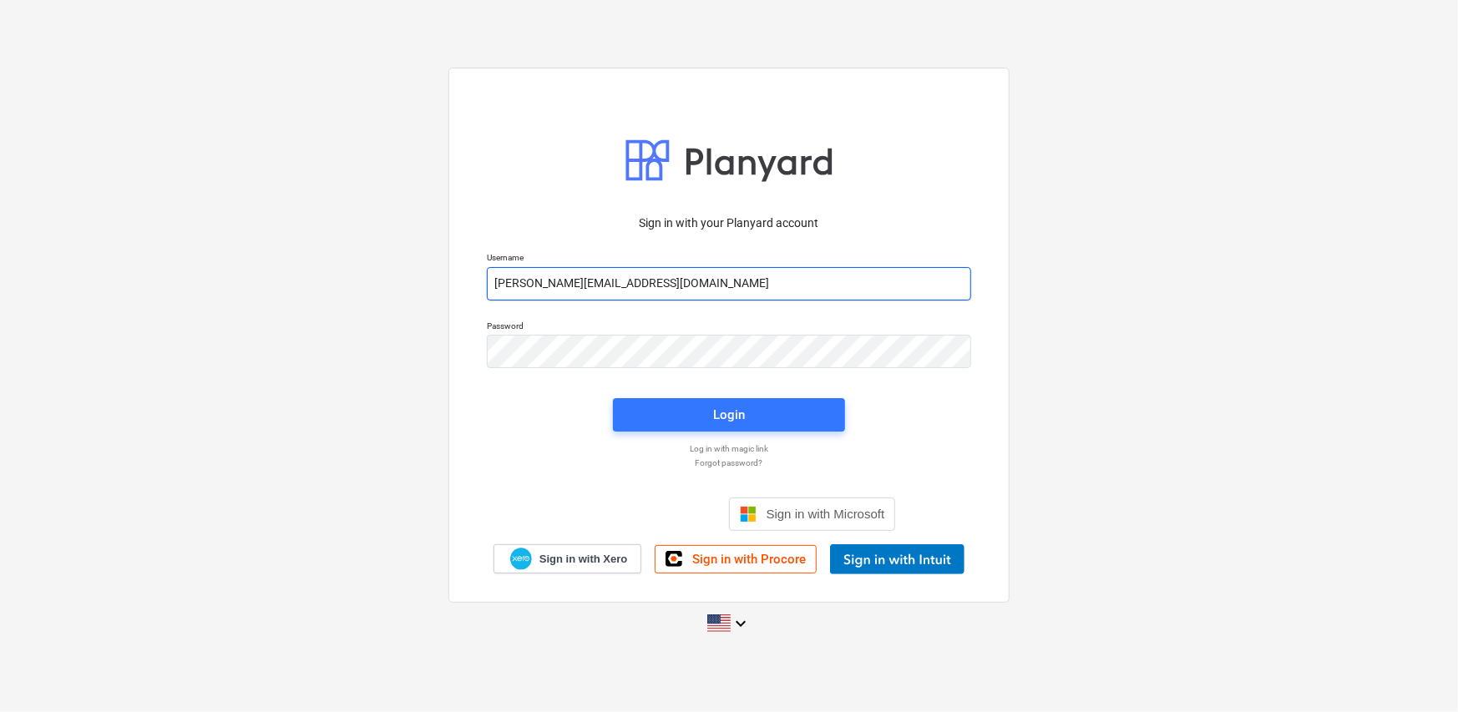
click at [695, 282] on input "[PERSON_NAME][EMAIL_ADDRESS][DOMAIN_NAME]" at bounding box center [729, 283] width 484 height 33
type input "[PERSON_NAME][EMAIL_ADDRESS][DOMAIN_NAME]"
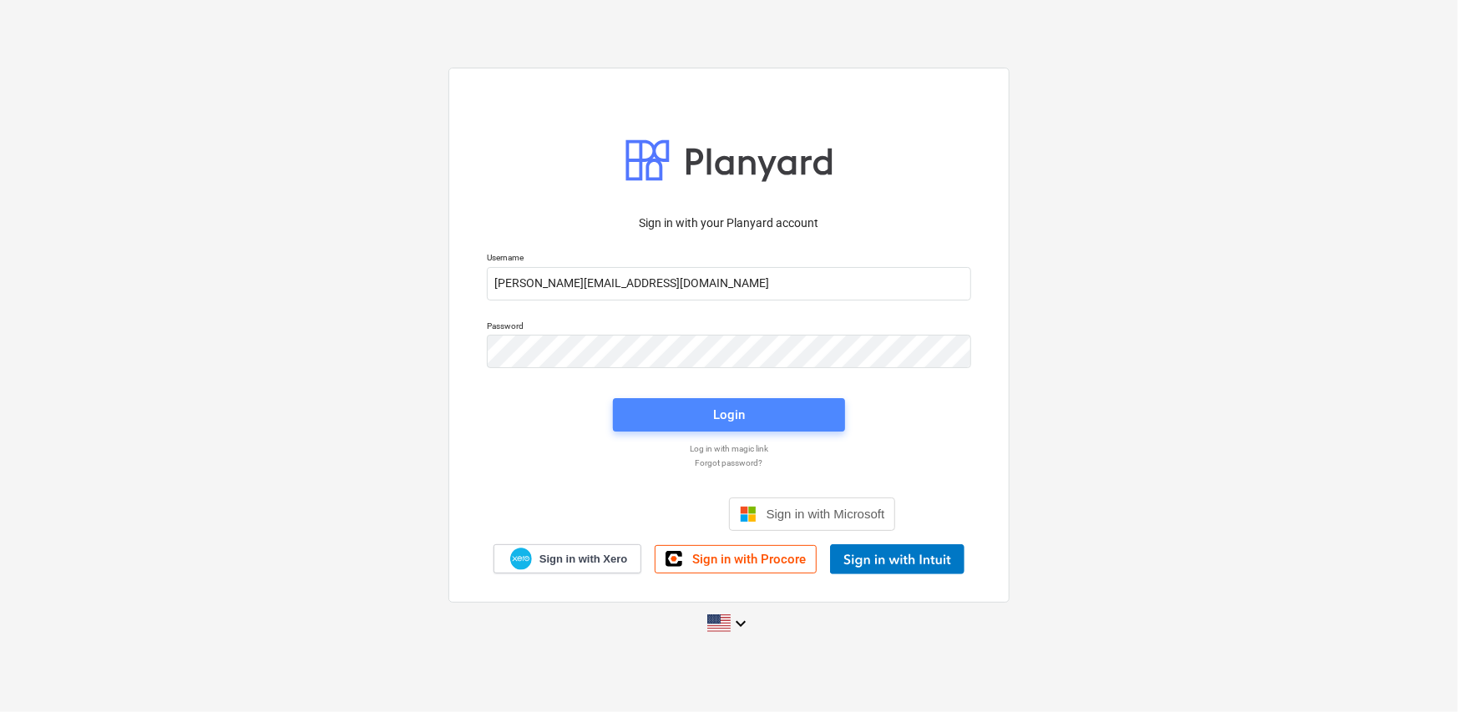
click at [776, 420] on span "Login" at bounding box center [729, 415] width 192 height 22
